Goal: Information Seeking & Learning: Check status

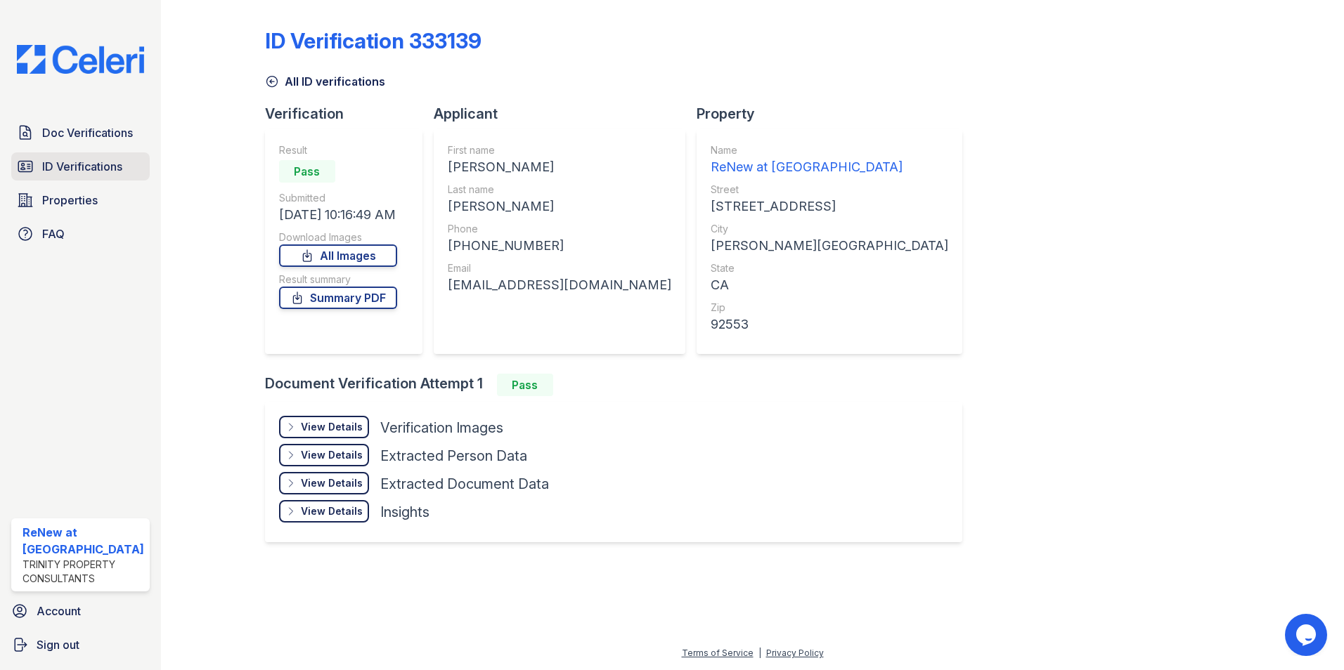
click at [78, 167] on span "ID Verifications" at bounding box center [82, 166] width 80 height 17
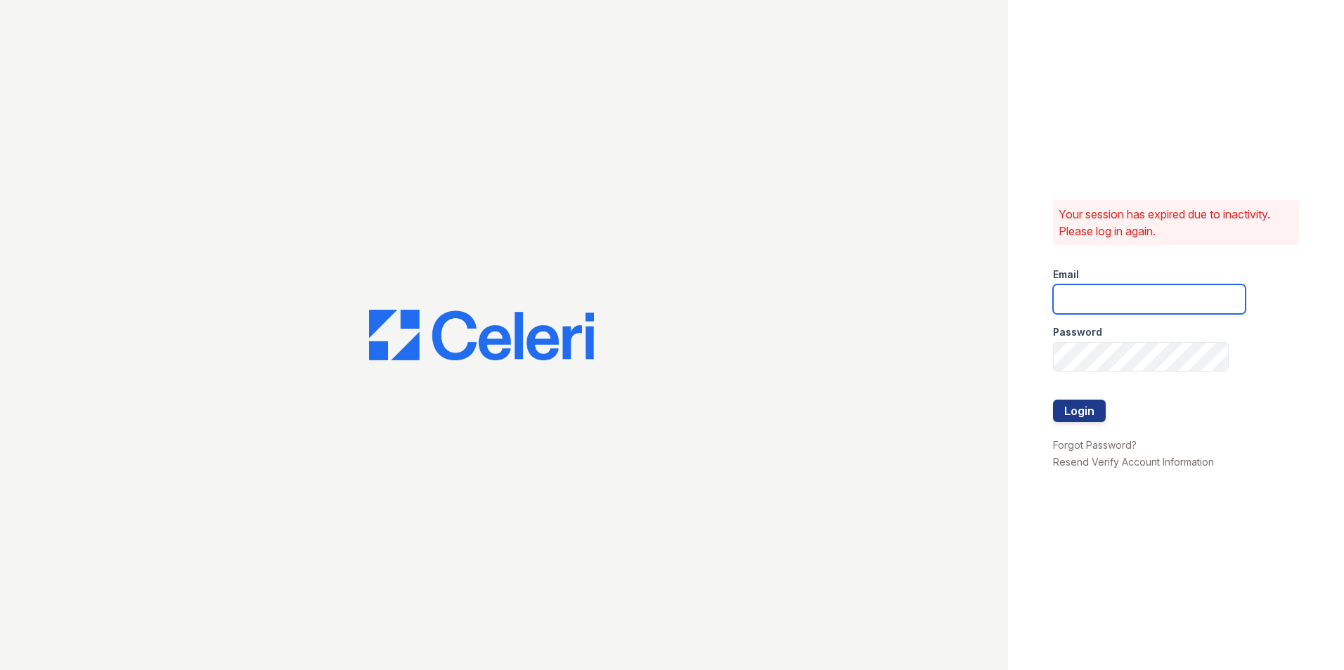
type input "renewattowngate@trinity-pm.com"
click at [1072, 403] on button "Login" at bounding box center [1079, 411] width 53 height 22
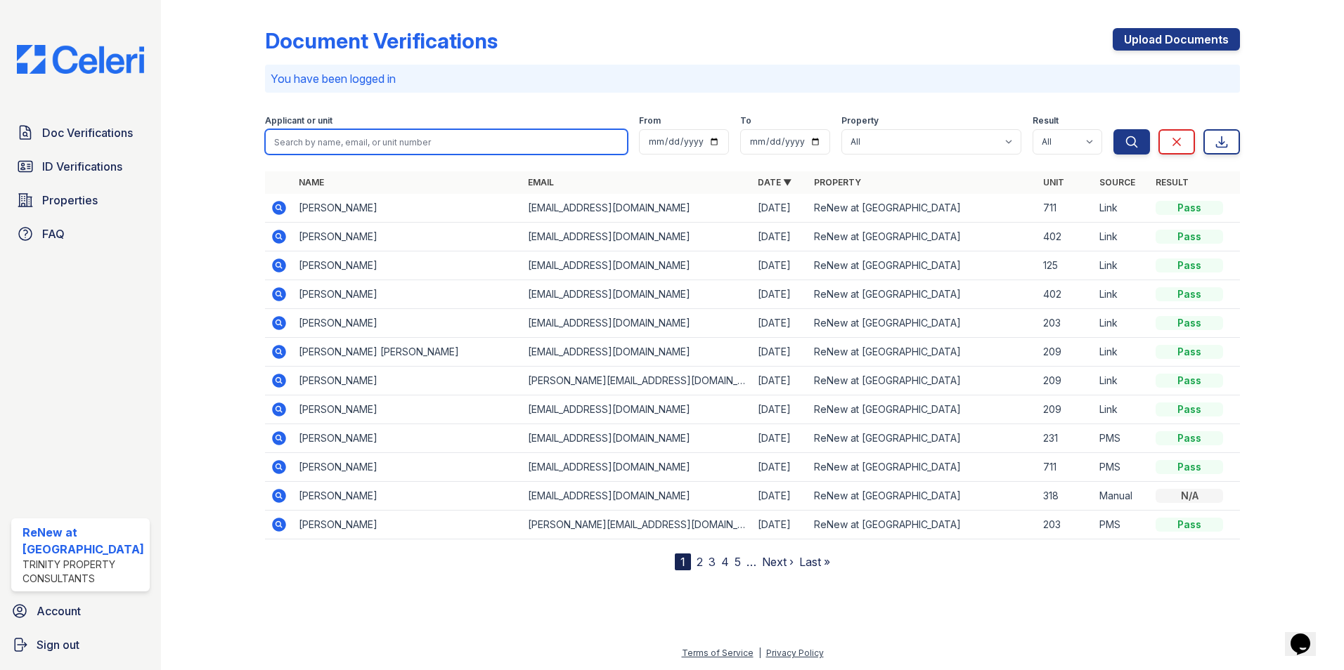
click at [339, 138] on input "search" at bounding box center [446, 141] width 363 height 25
type input "[PERSON_NAME]"
click at [1113, 129] on button "Search" at bounding box center [1131, 141] width 37 height 25
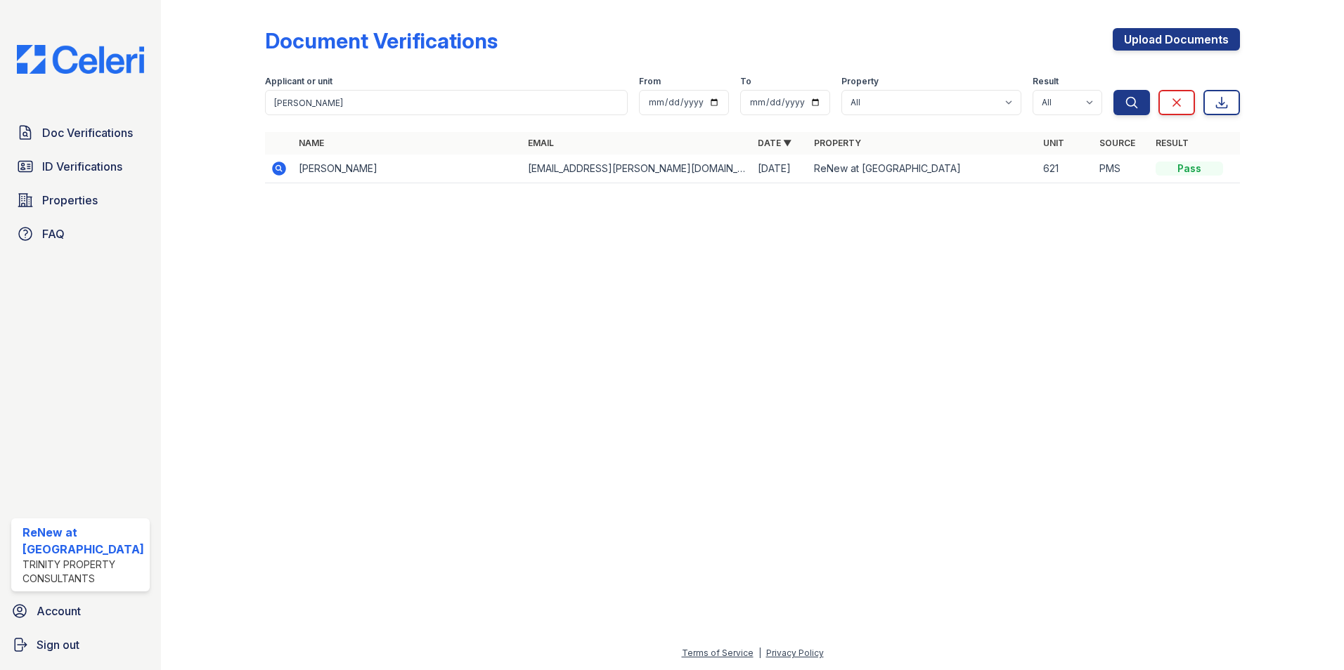
click at [278, 169] on icon at bounding box center [279, 168] width 17 height 17
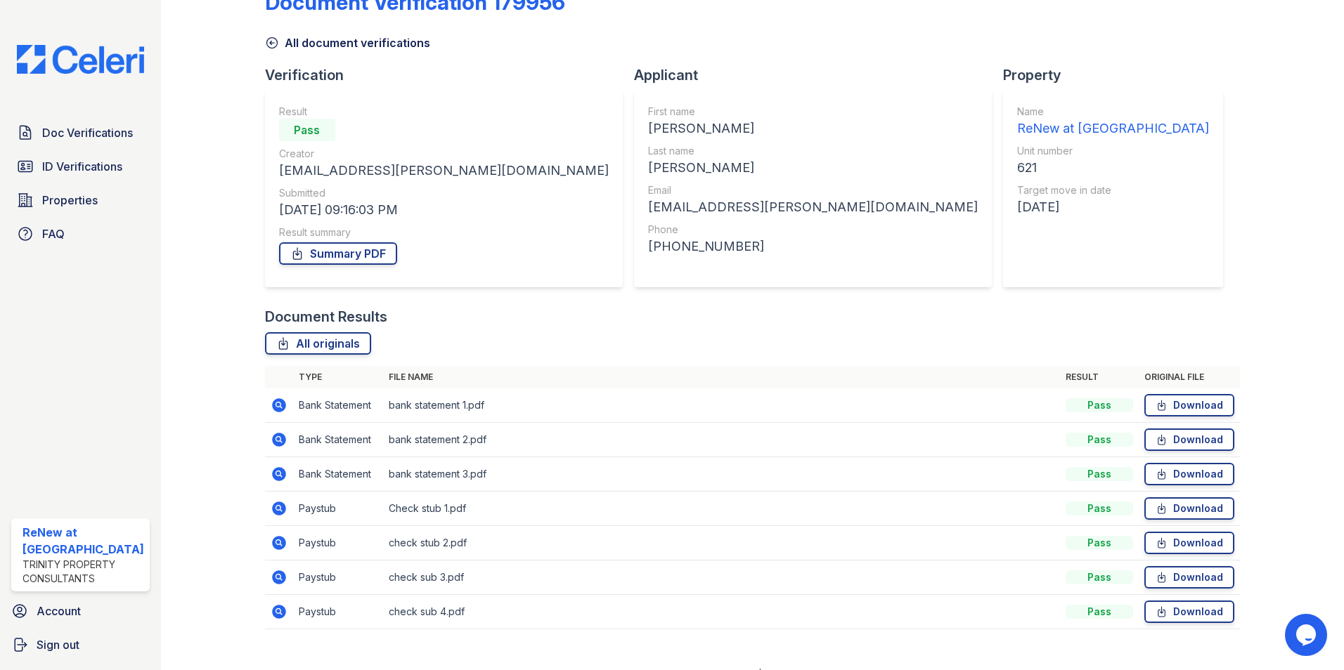
scroll to position [60, 0]
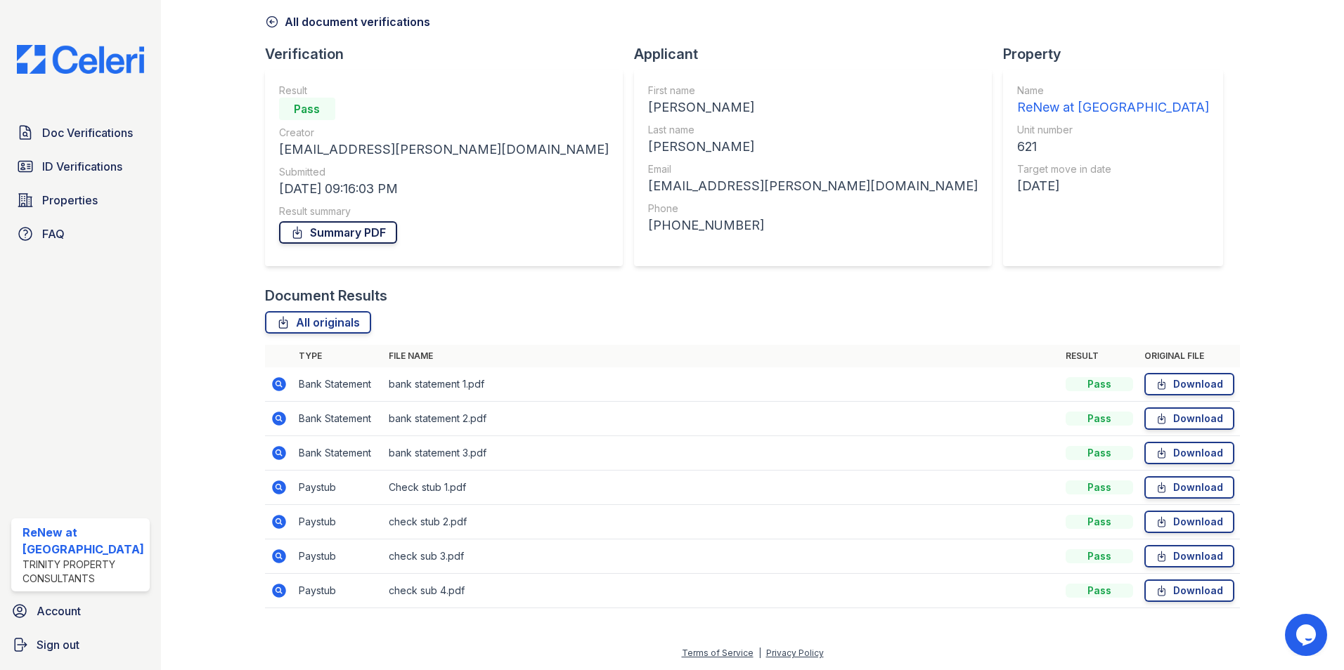
click at [343, 230] on link "Summary PDF" at bounding box center [338, 232] width 118 height 22
click at [117, 159] on span "ID Verifications" at bounding box center [82, 166] width 80 height 17
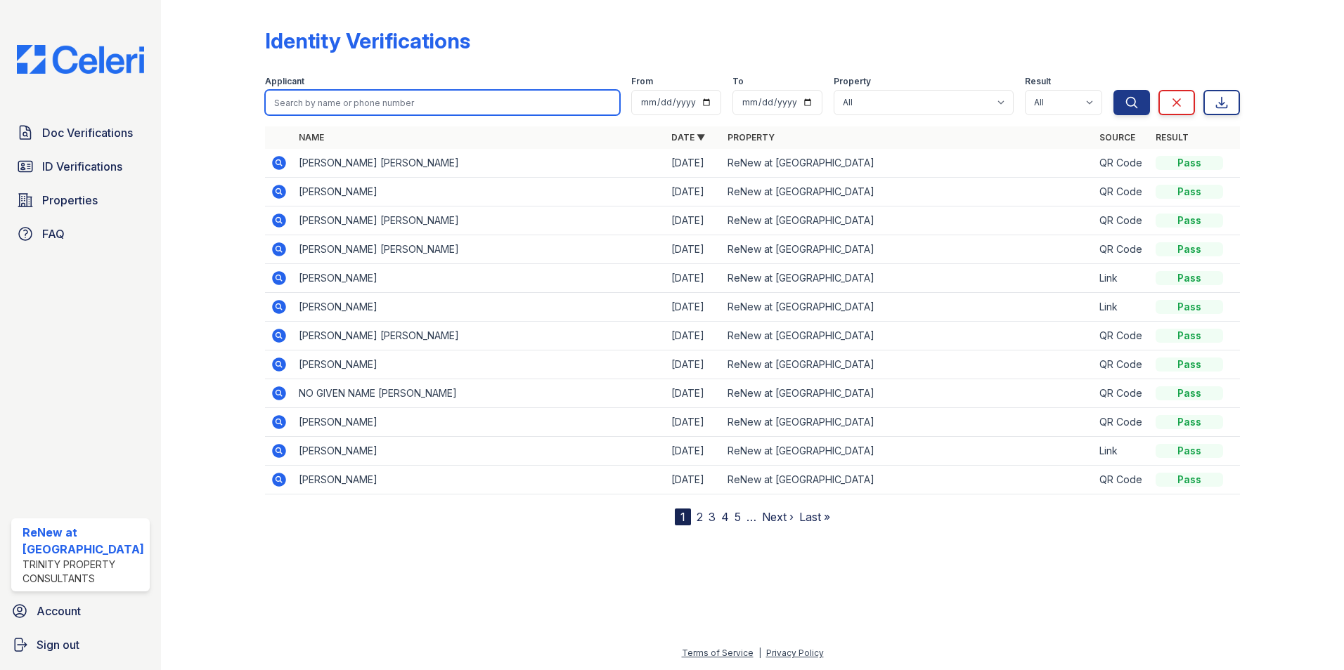
click at [292, 101] on input "search" at bounding box center [443, 102] width 356 height 25
type input "miranda"
click at [1113, 90] on button "Search" at bounding box center [1131, 102] width 37 height 25
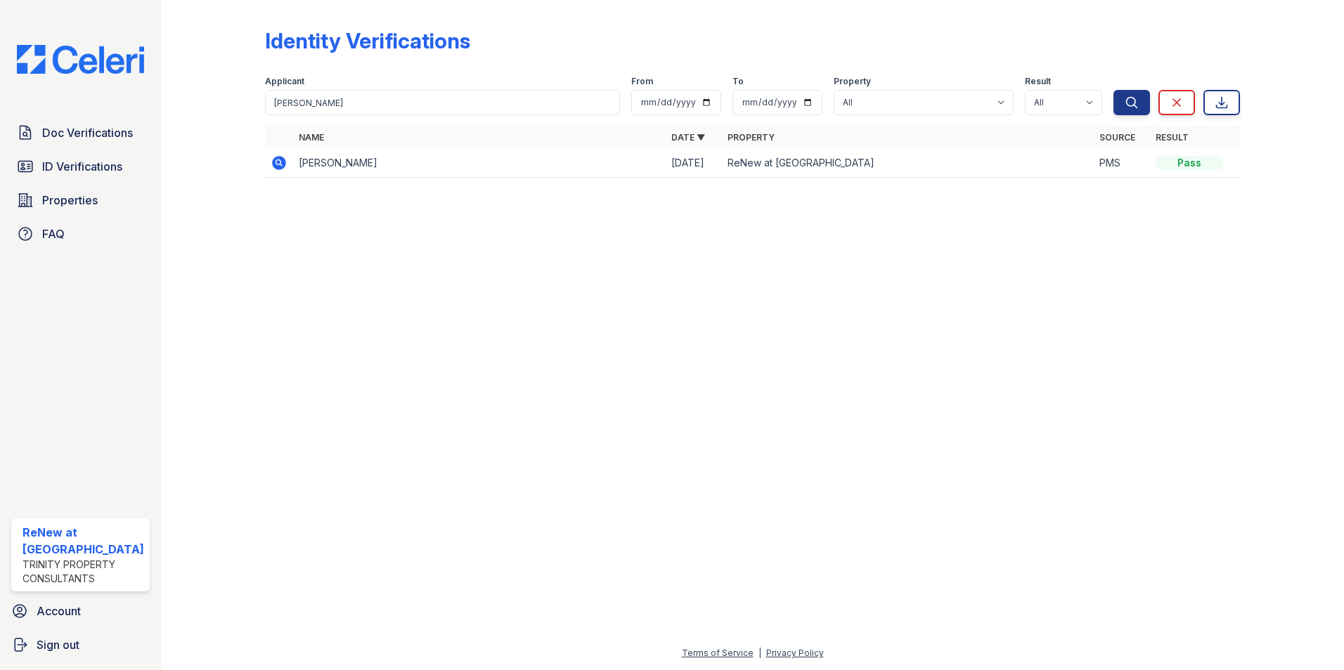
click at [278, 162] on icon at bounding box center [278, 162] width 4 height 4
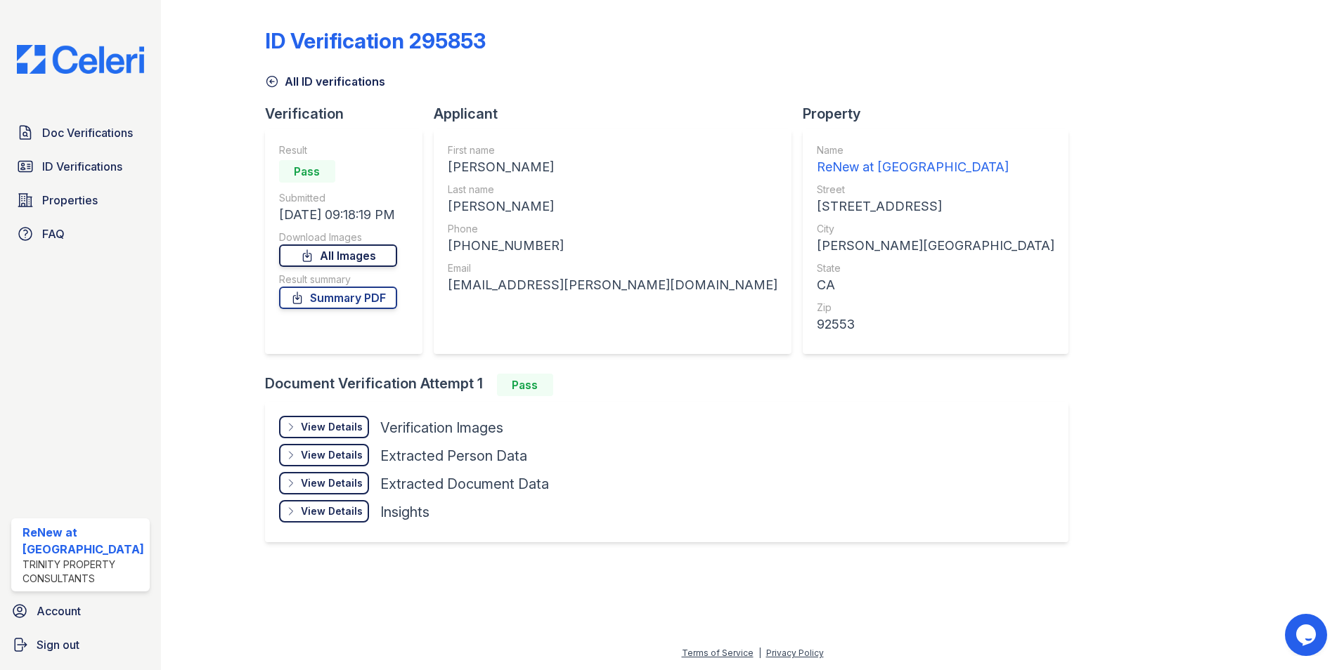
click at [344, 249] on link "All Images" at bounding box center [338, 256] width 118 height 22
click at [340, 255] on link "All Images" at bounding box center [338, 256] width 118 height 22
click at [864, 70] on div "All ID verifications" at bounding box center [752, 77] width 975 height 25
click at [1043, 227] on div "ID Verification 295853 All ID verifications Verification Result Pass Submitted …" at bounding box center [752, 284] width 975 height 557
